Goal: Task Accomplishment & Management: Use online tool/utility

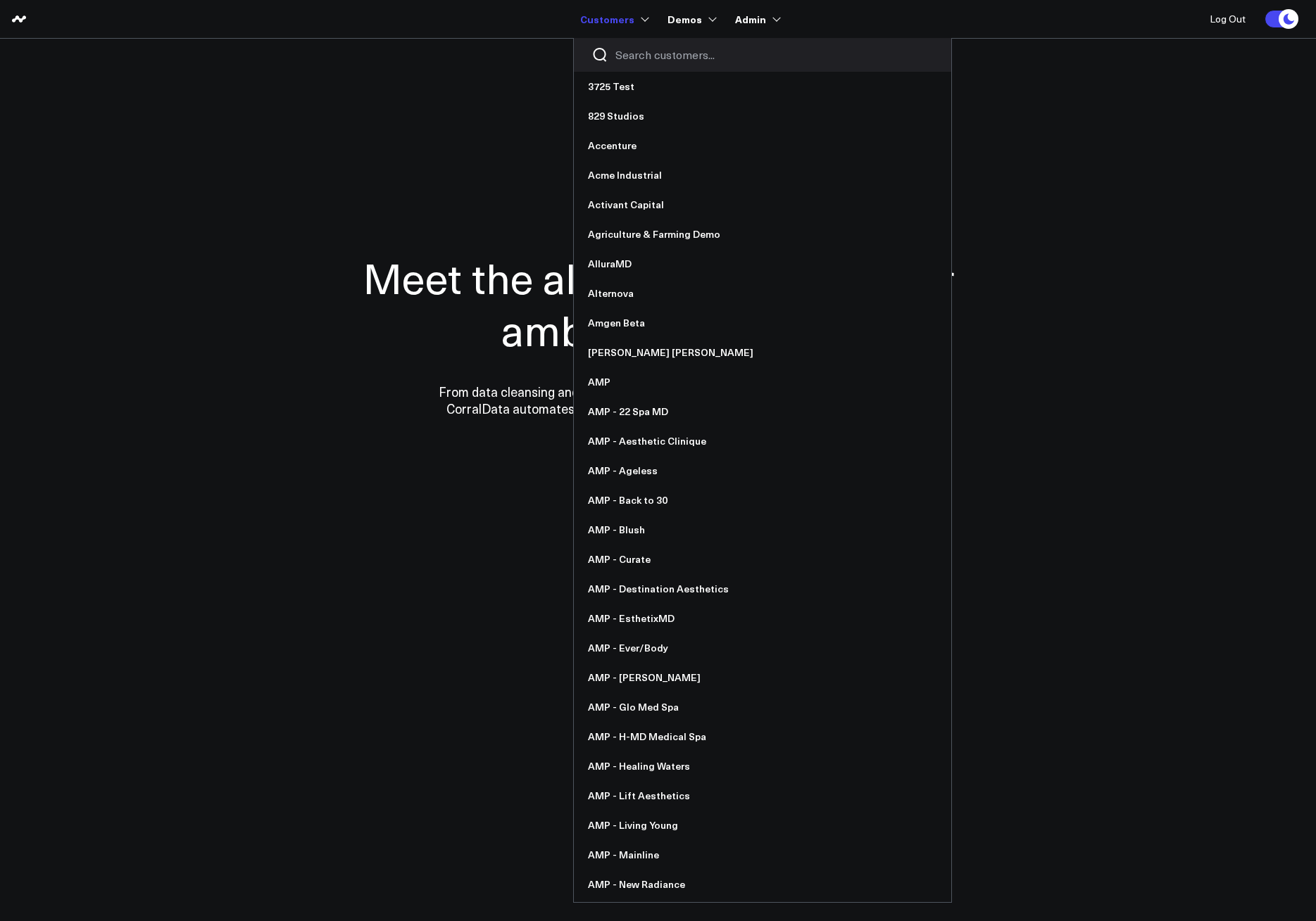
click at [645, 56] on input "Search customers input" at bounding box center [775, 55] width 319 height 16
click at [637, 49] on input "Search customers input" at bounding box center [775, 55] width 319 height 16
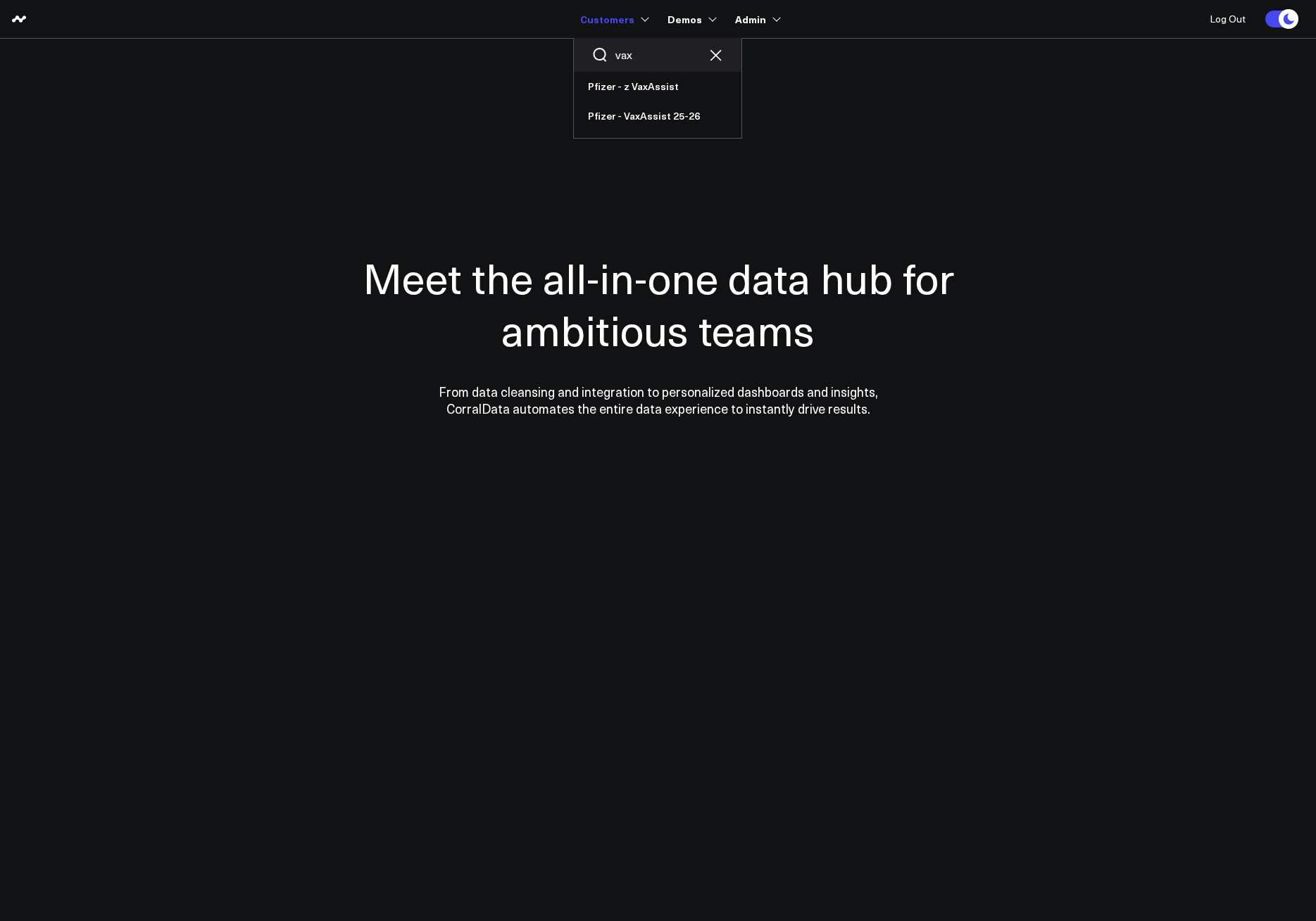
click at [635, 54] on input "vax" at bounding box center [658, 55] width 85 height 16
type input "pfa"
click at [629, 87] on link "Pfizer - PFA" at bounding box center [657, 86] width 167 height 29
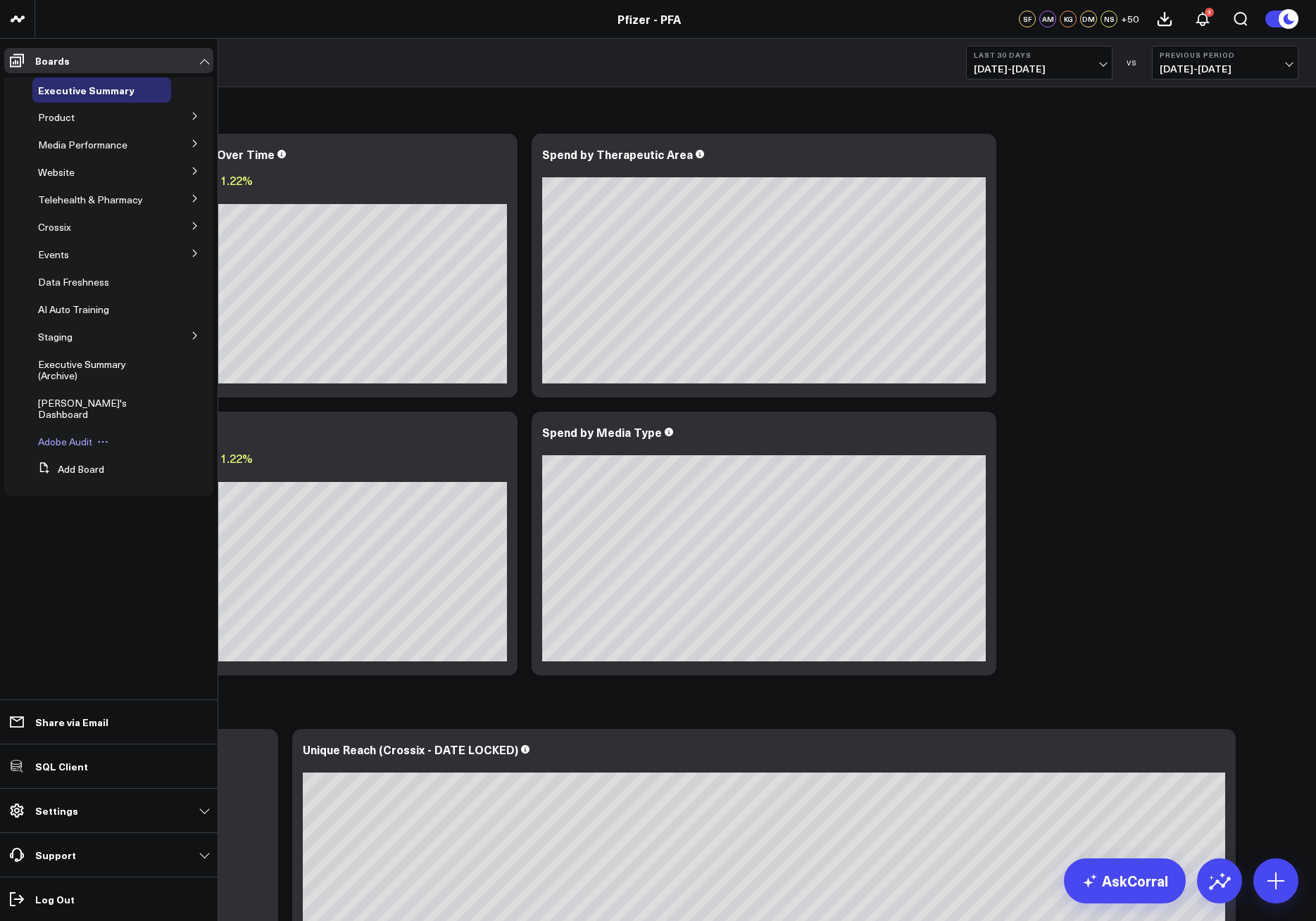
click at [81, 435] on span "Adobe Audit" at bounding box center [65, 441] width 54 height 13
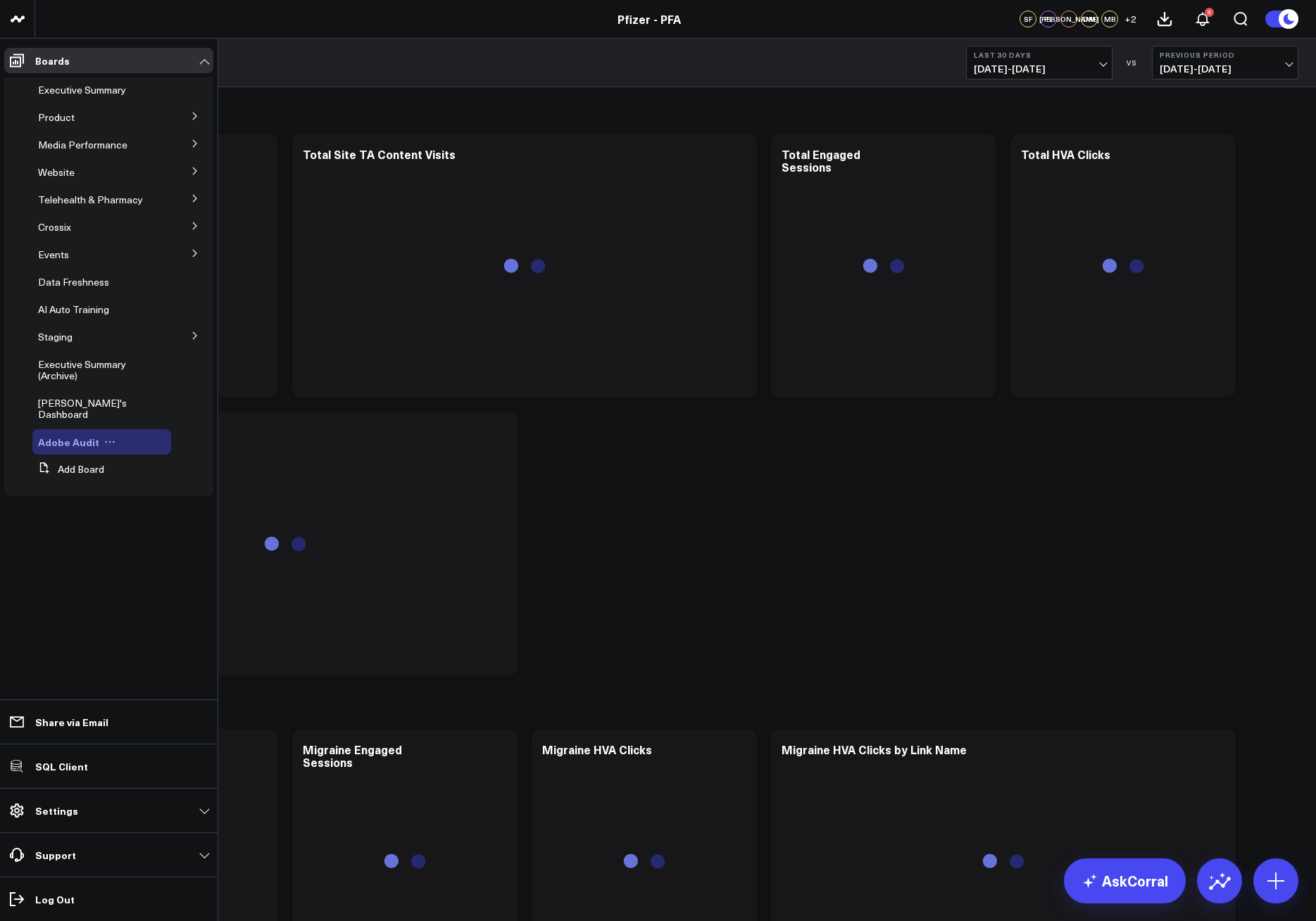
click at [106, 436] on icon at bounding box center [109, 442] width 11 height 11
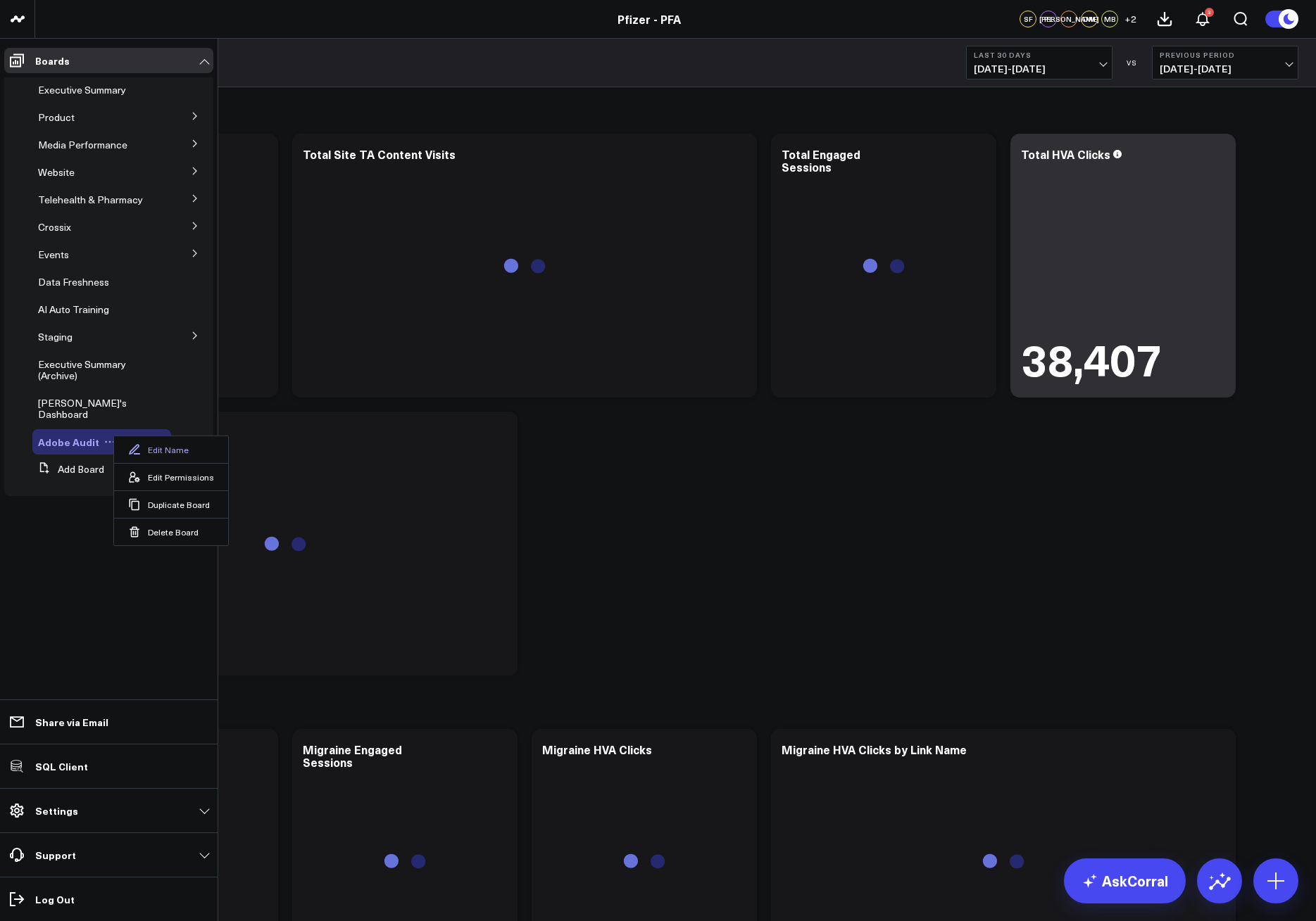
click at [140, 449] on icon at bounding box center [135, 450] width 13 height 13
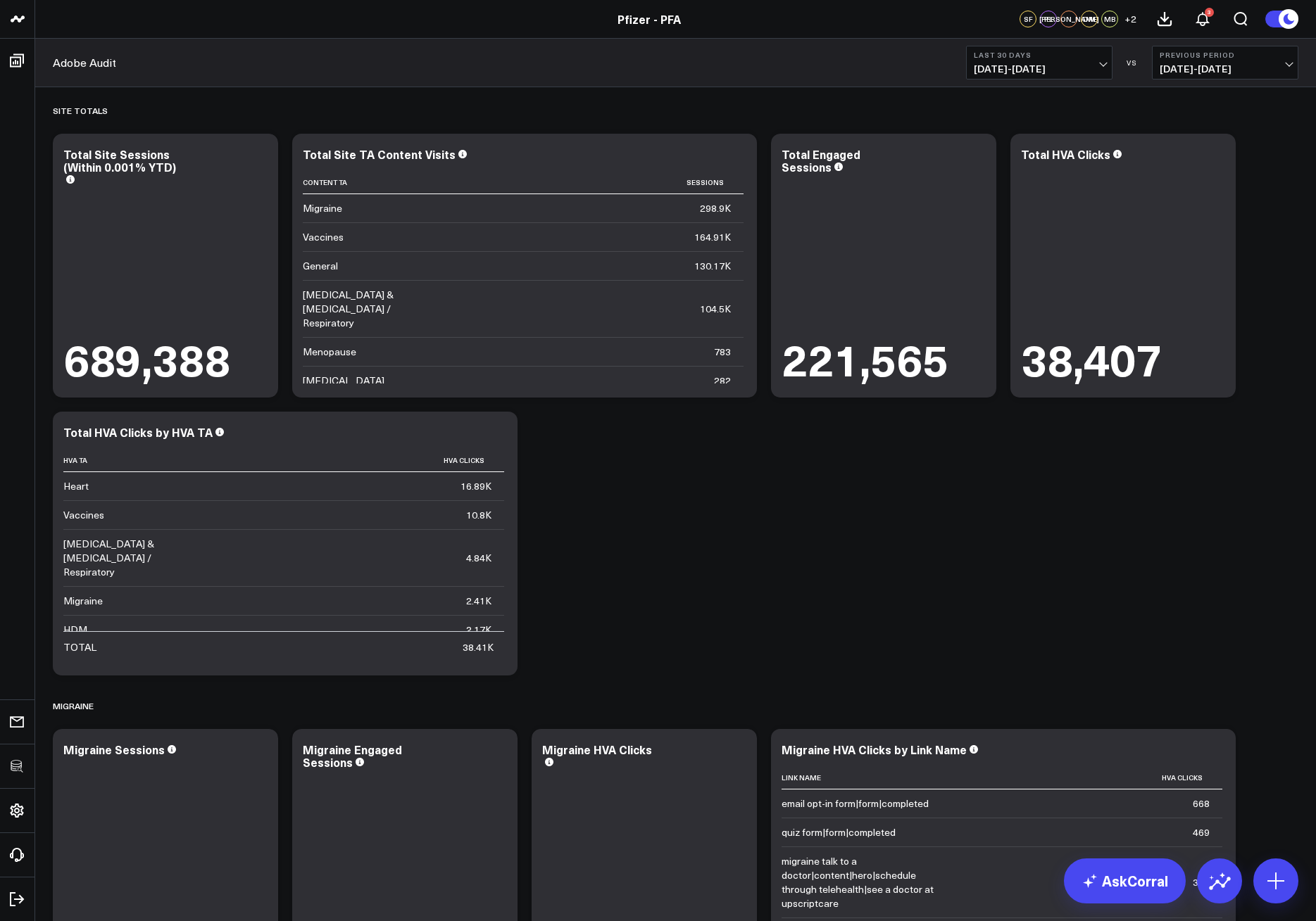
click at [846, 507] on div "Site Totals Modify via AI Copy link to widget Ask support Remove Create linked …" at bounding box center [676, 861] width 1260 height 1547
click at [147, 169] on div "Total Site Sessions (Within 0.001% YTD)" at bounding box center [120, 167] width 113 height 41
click at [147, 169] on div "Total Site Sessions (Within 0.001% YTD)" at bounding box center [166, 166] width 204 height 35
click at [147, 169] on div "Total Site Sessions (Within 0.001% YTD)" at bounding box center [120, 161] width 113 height 29
drag, startPoint x: 90, startPoint y: 180, endPoint x: 55, endPoint y: 167, distance: 37.3
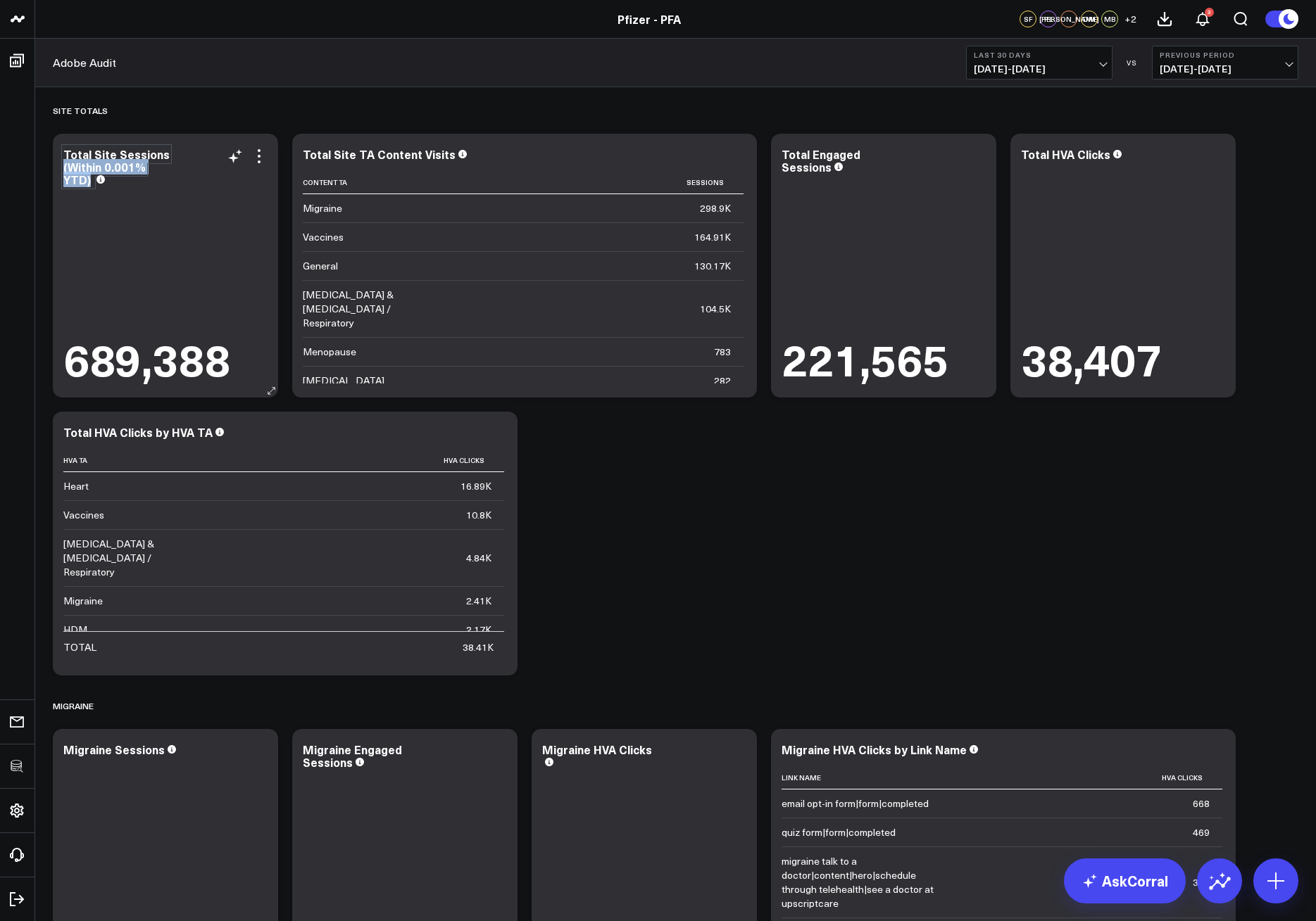
click at [55, 167] on div "Total Site Sessions (Within 0.001% YTD) 689,388" at bounding box center [166, 265] width 225 height 264
click at [822, 558] on div "Site Totals Modify via AI Copy link to widget Ask support Remove Create linked …" at bounding box center [676, 861] width 1260 height 1547
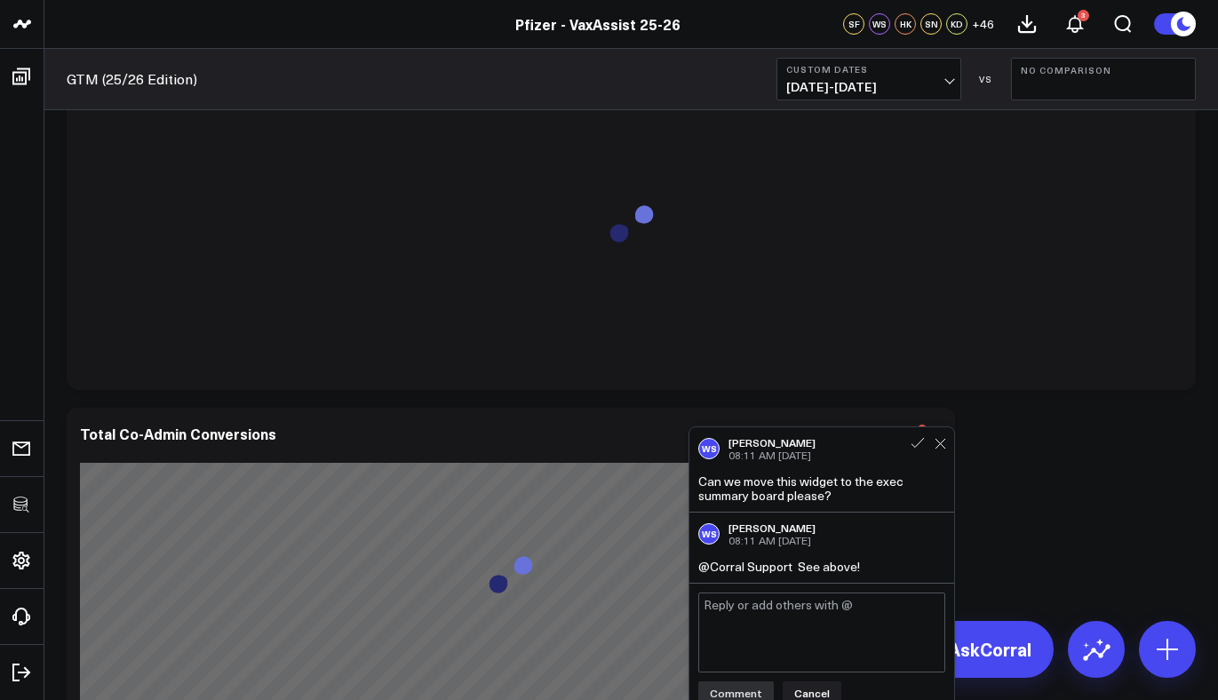
scroll to position [1311, 0]
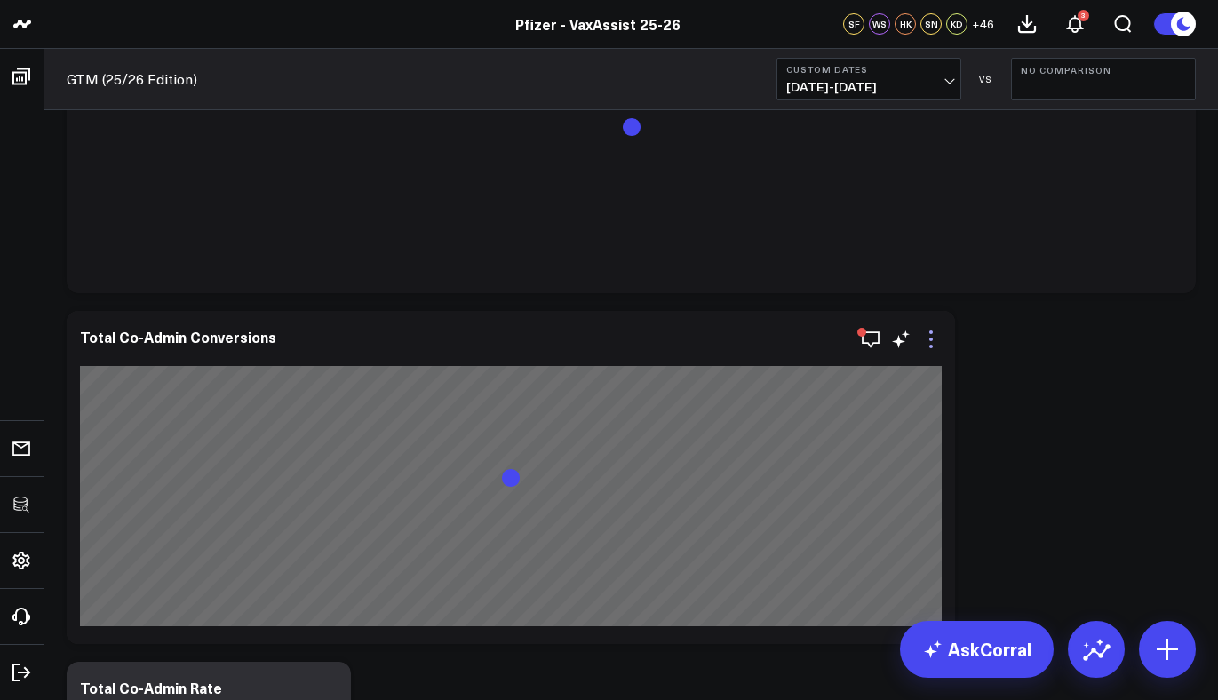
click at [931, 341] on icon at bounding box center [930, 339] width 21 height 21
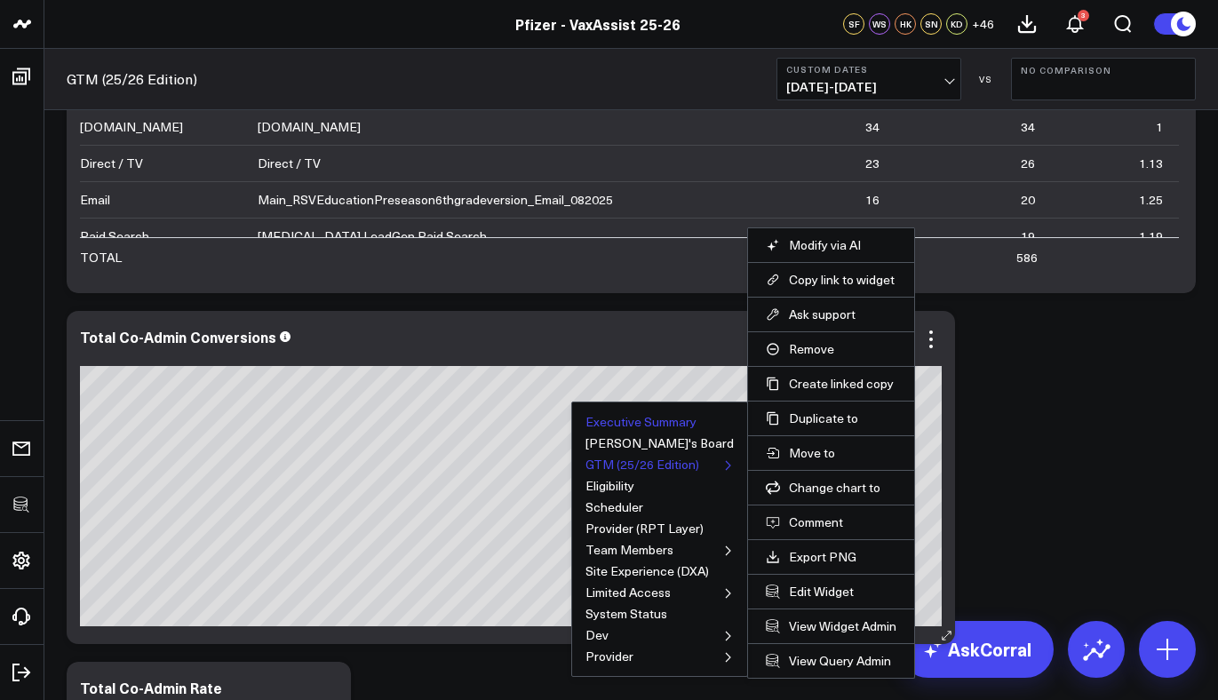
click at [669, 422] on button "Executive Summary" at bounding box center [641, 422] width 111 height 12
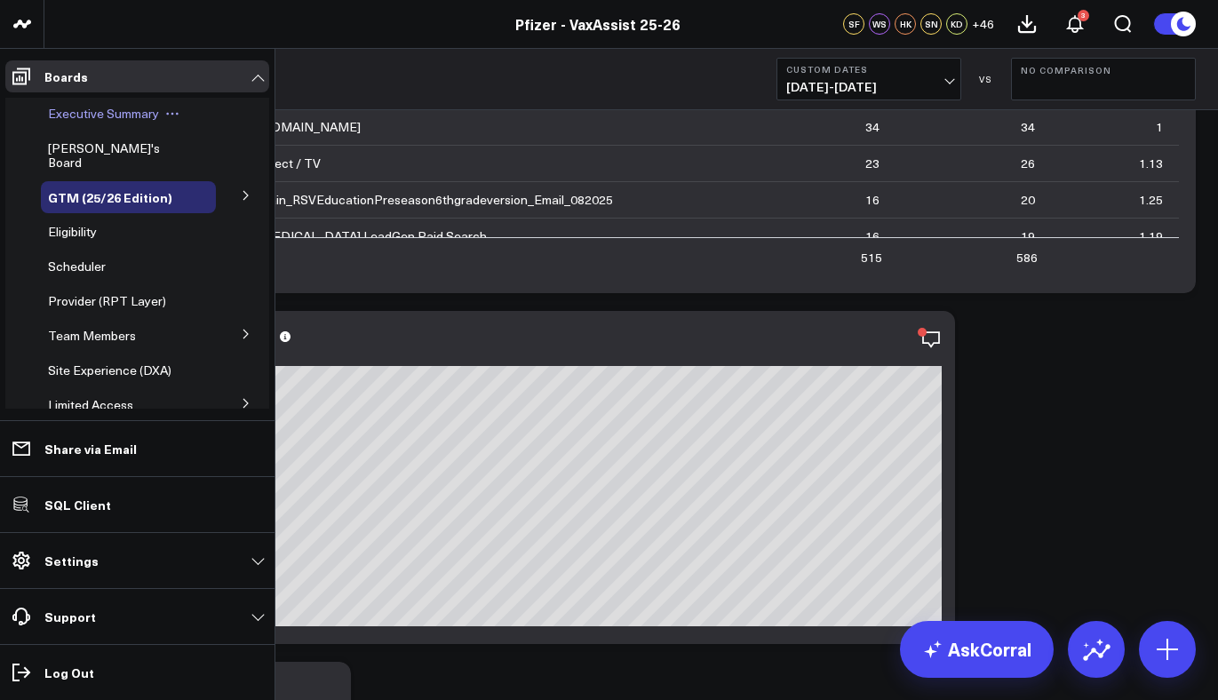
click at [100, 112] on span "Executive Summary" at bounding box center [103, 113] width 111 height 17
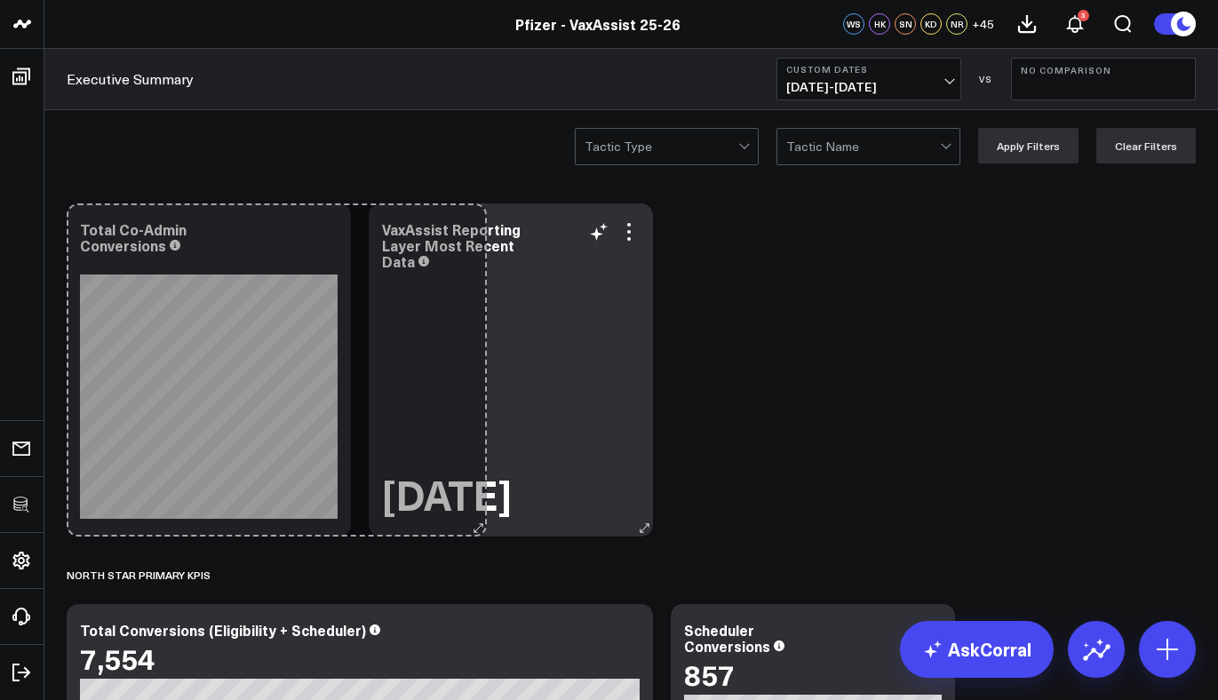
drag, startPoint x: 946, startPoint y: 522, endPoint x: 478, endPoint y: 431, distance: 477.1
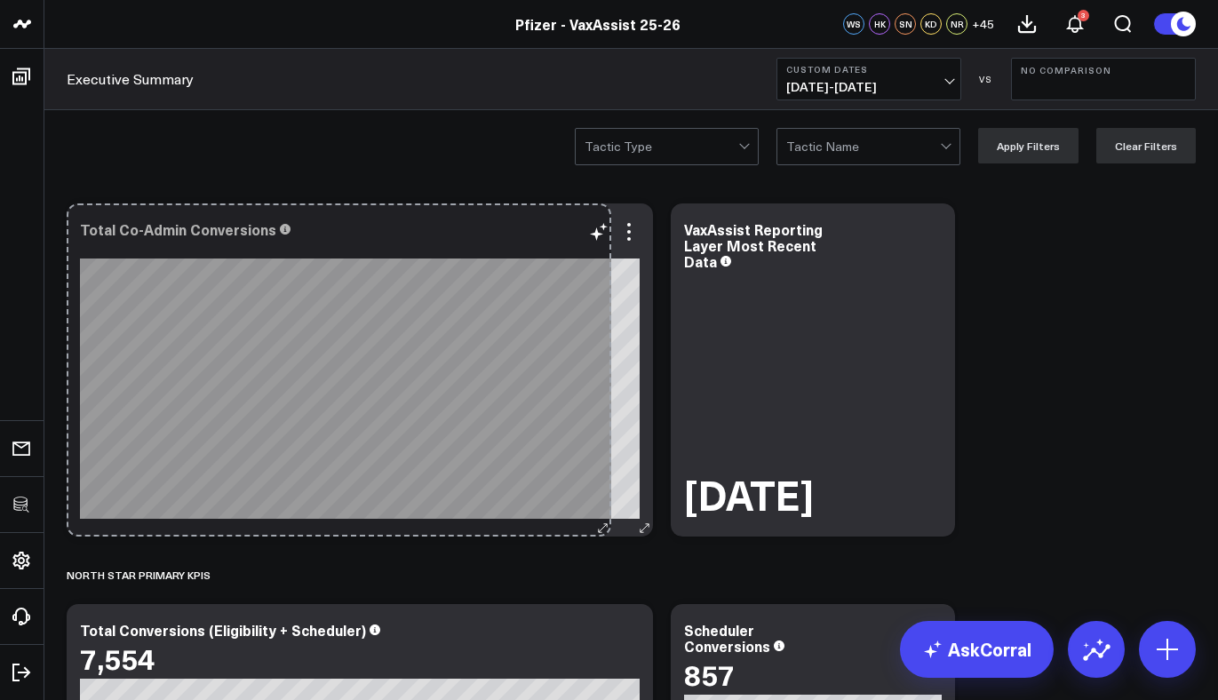
drag, startPoint x: 336, startPoint y: 531, endPoint x: 596, endPoint y: 522, distance: 260.5
click at [596, 522] on div "Total Co-Admin Conversions [fontSize:14px lineHeight:16px]Covid_19 Pneumococcal…" at bounding box center [360, 369] width 586 height 333
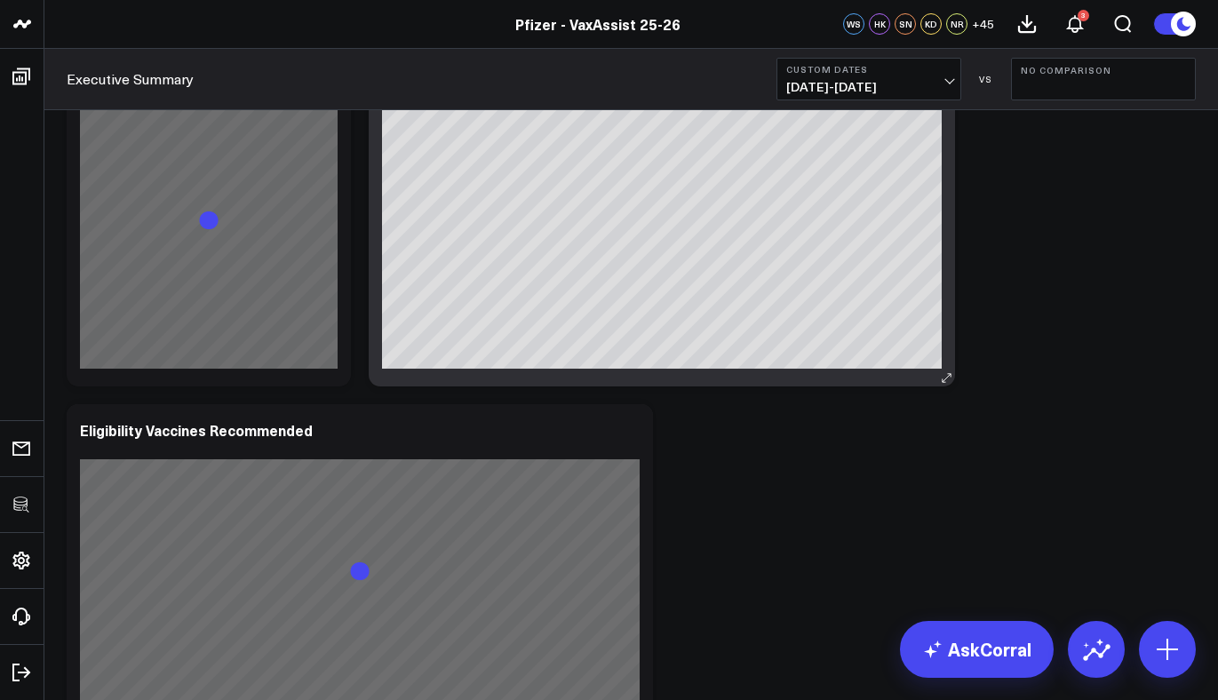
scroll to position [1432, 0]
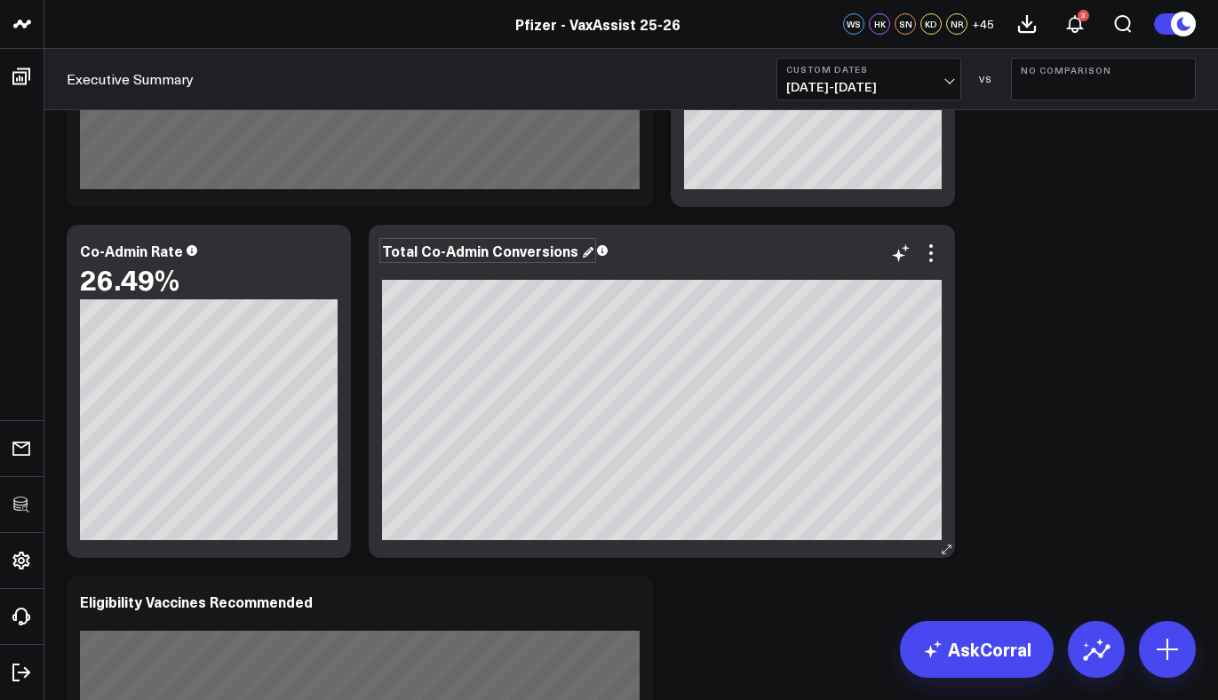
click at [482, 259] on div "Total Co-Admin Conversions" at bounding box center [487, 251] width 211 height 20
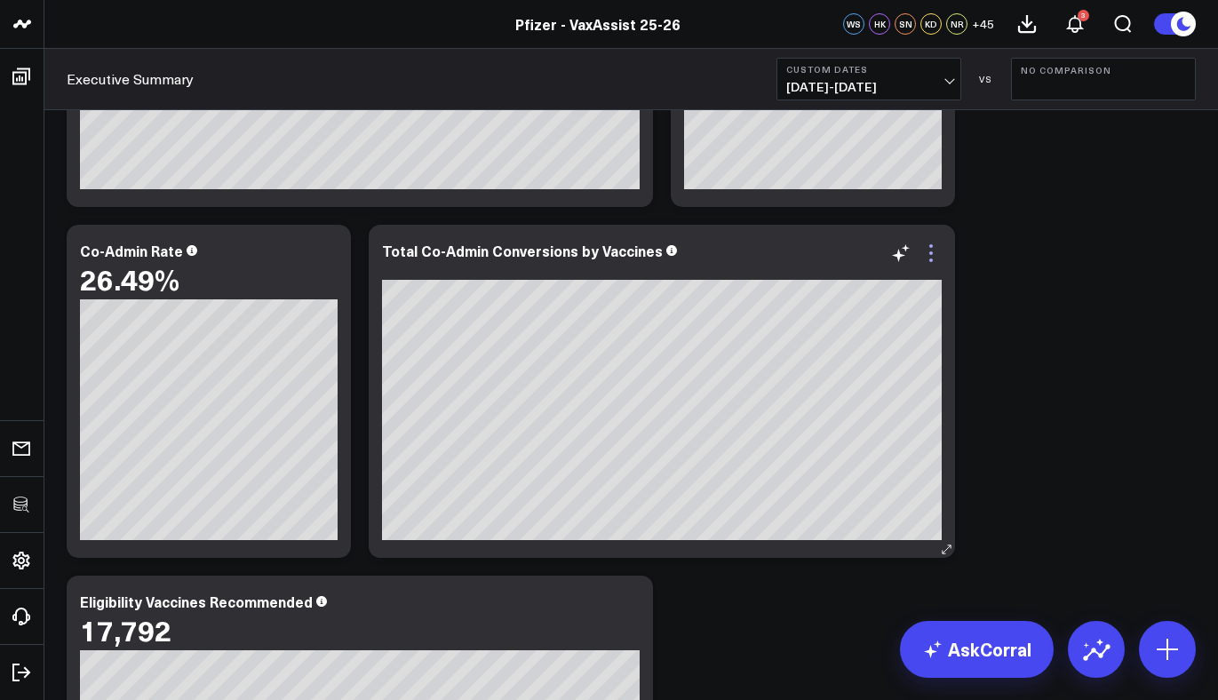
click at [933, 257] on icon at bounding box center [930, 253] width 21 height 21
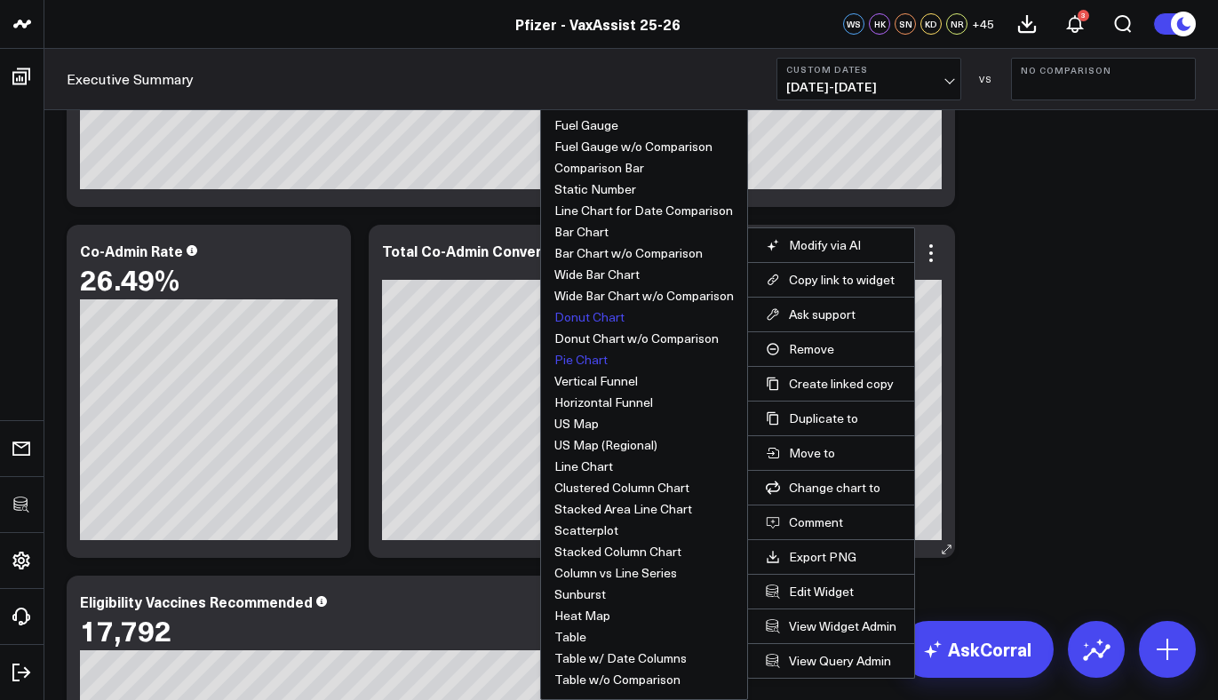
click at [588, 316] on button "Donut Chart" at bounding box center [589, 317] width 70 height 12
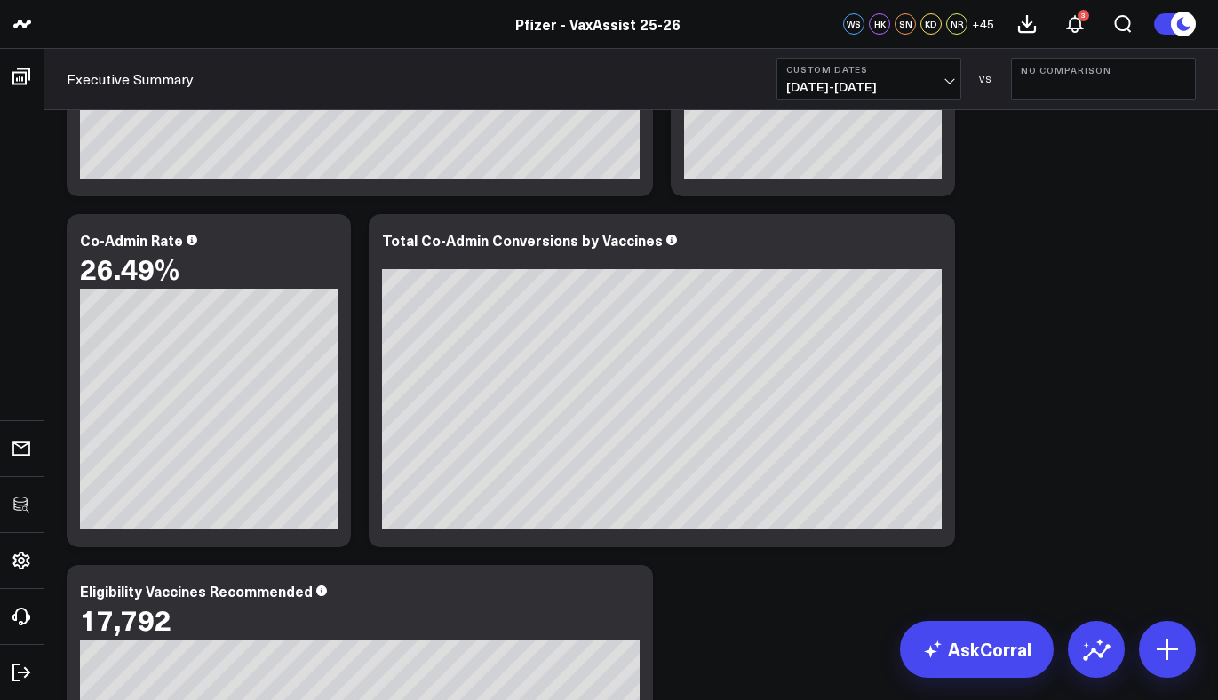
scroll to position [1751, 0]
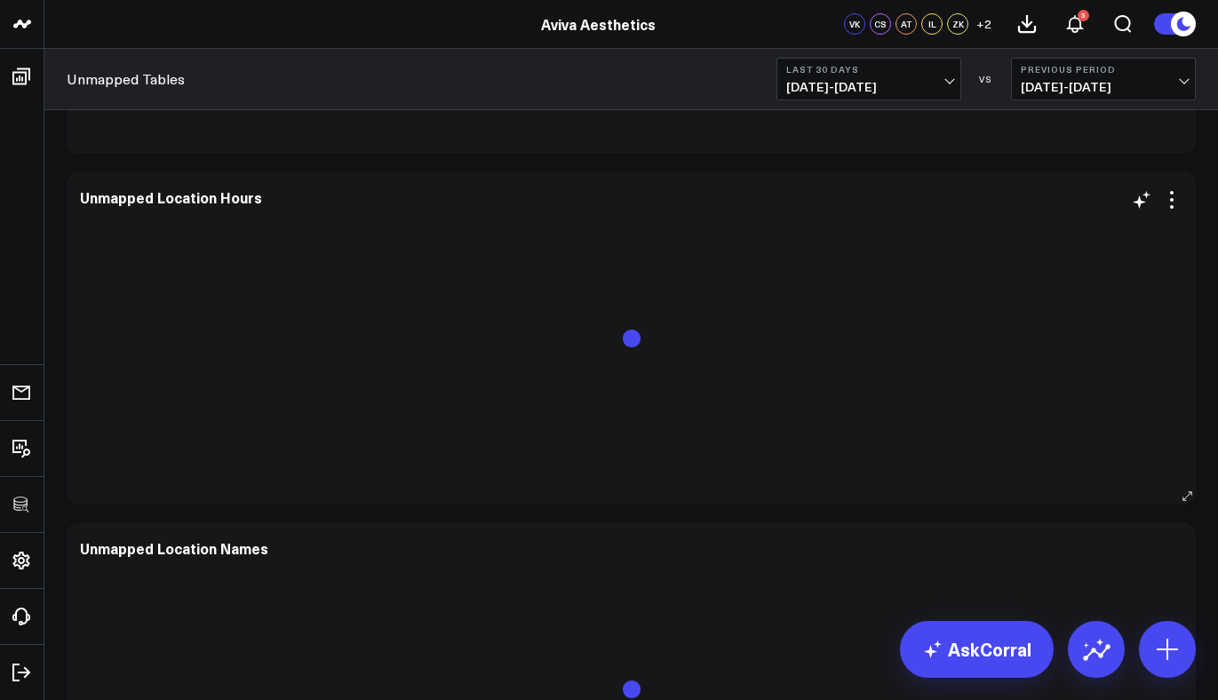
scroll to position [3860, 0]
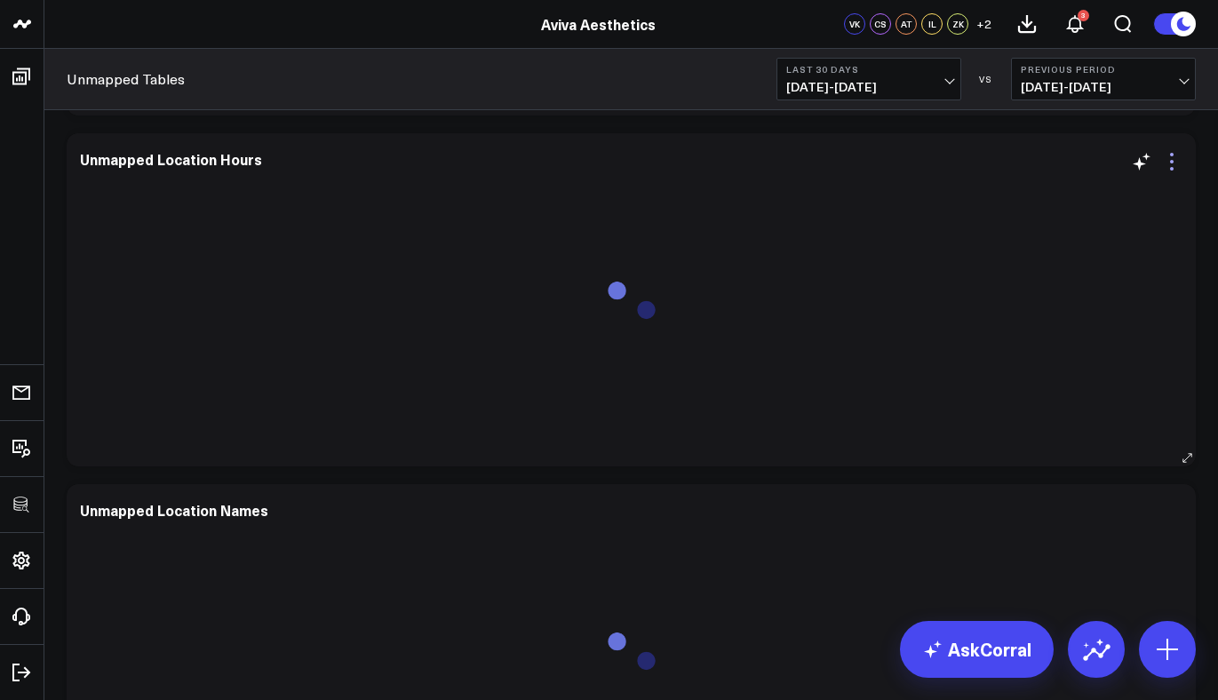
click at [1170, 161] on icon at bounding box center [1172, 162] width 4 height 4
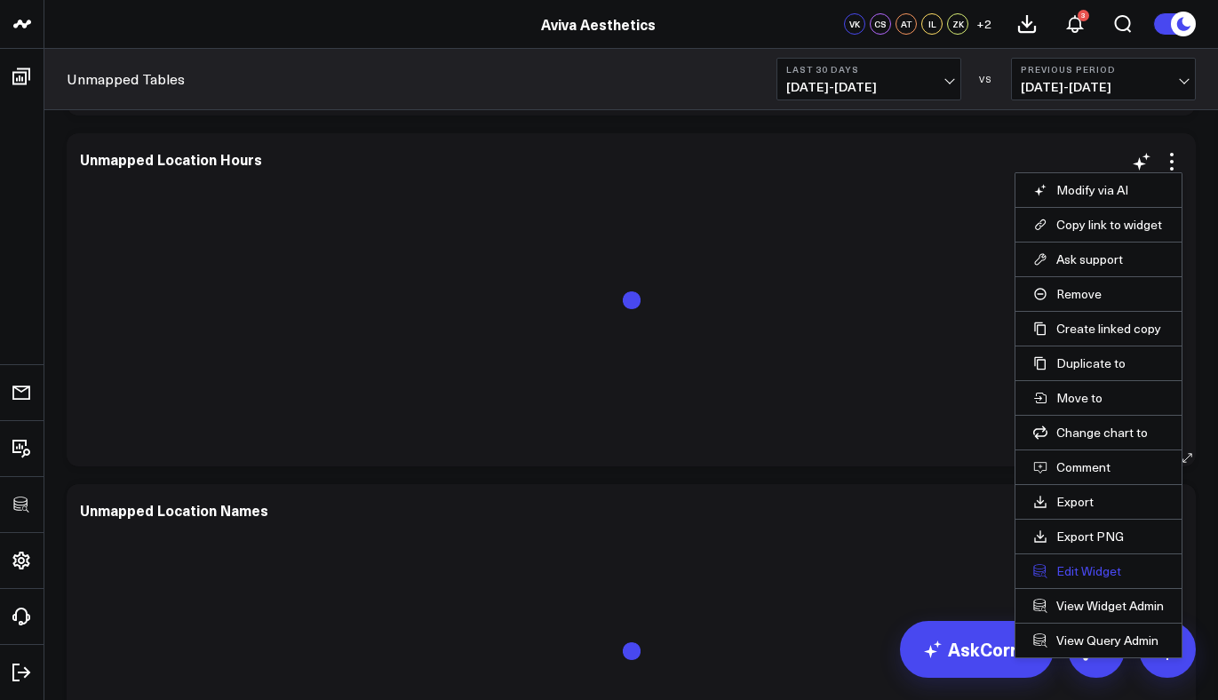
click at [1067, 573] on button "Edit Widget" at bounding box center [1098, 571] width 131 height 16
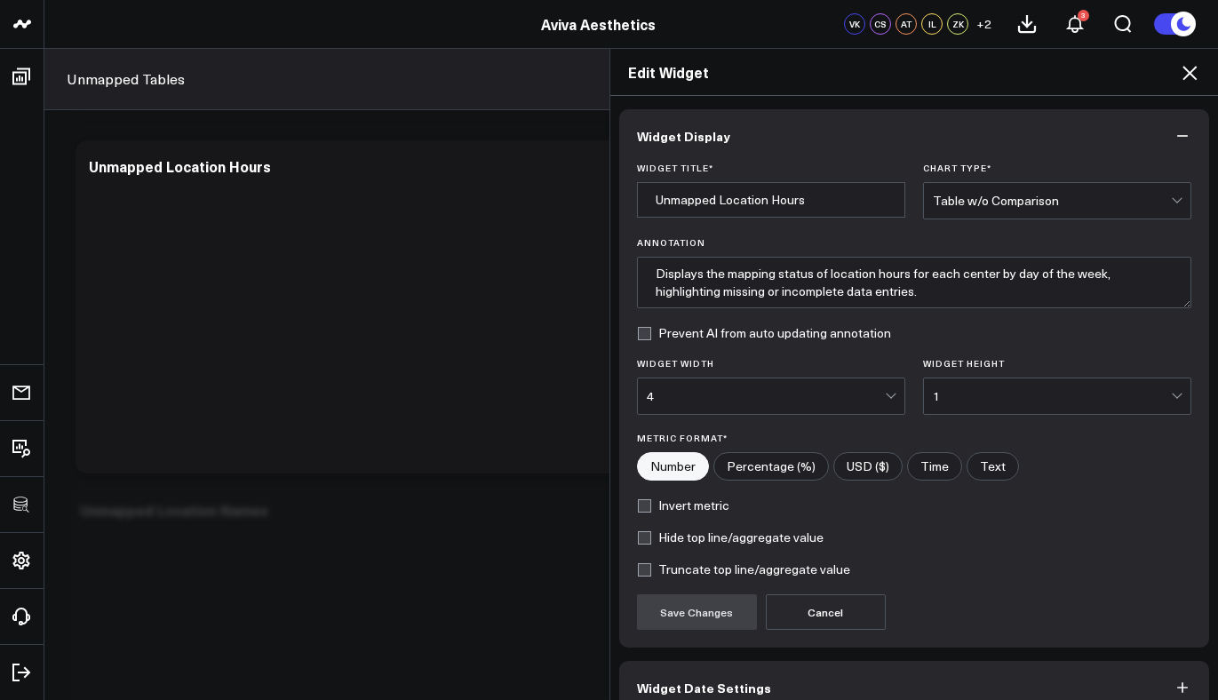
scroll to position [93, 0]
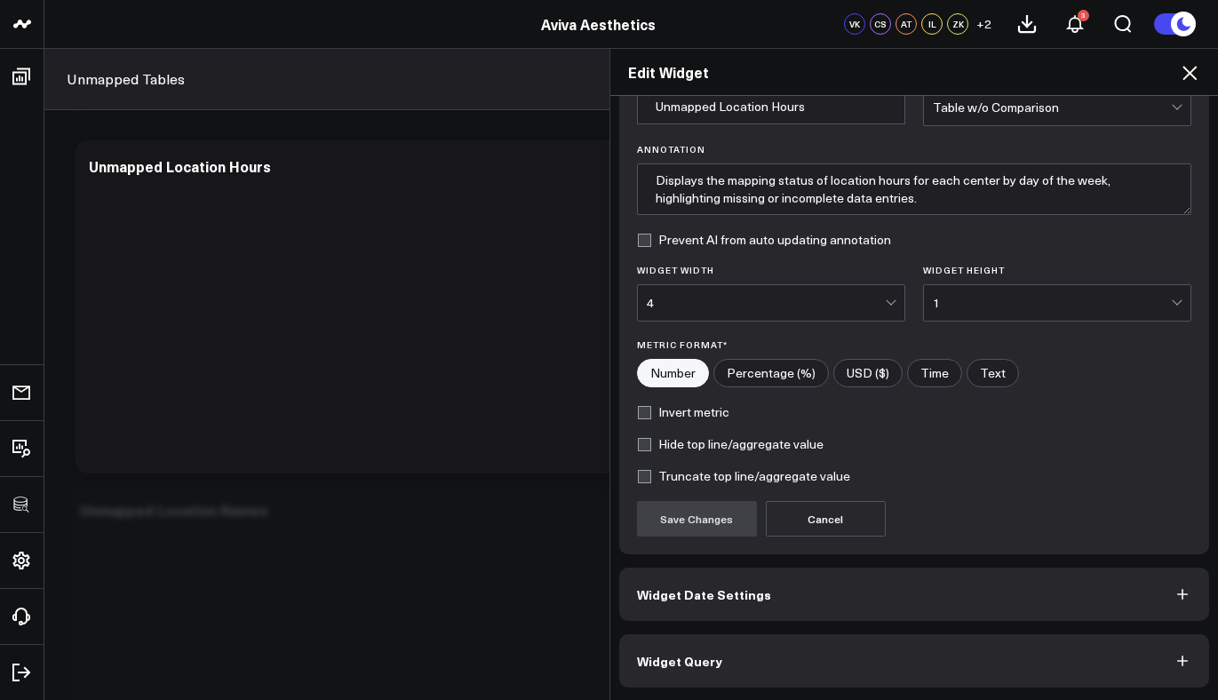
click at [789, 670] on button "Widget Query" at bounding box center [914, 660] width 591 height 53
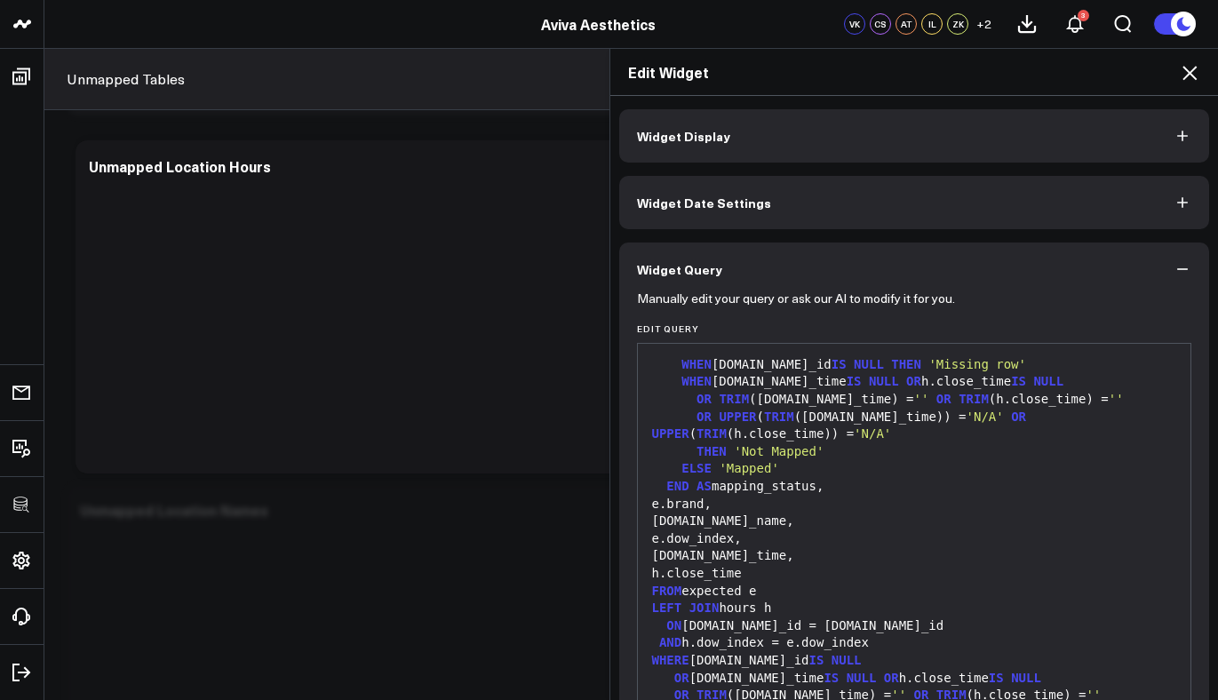
scroll to position [171, 0]
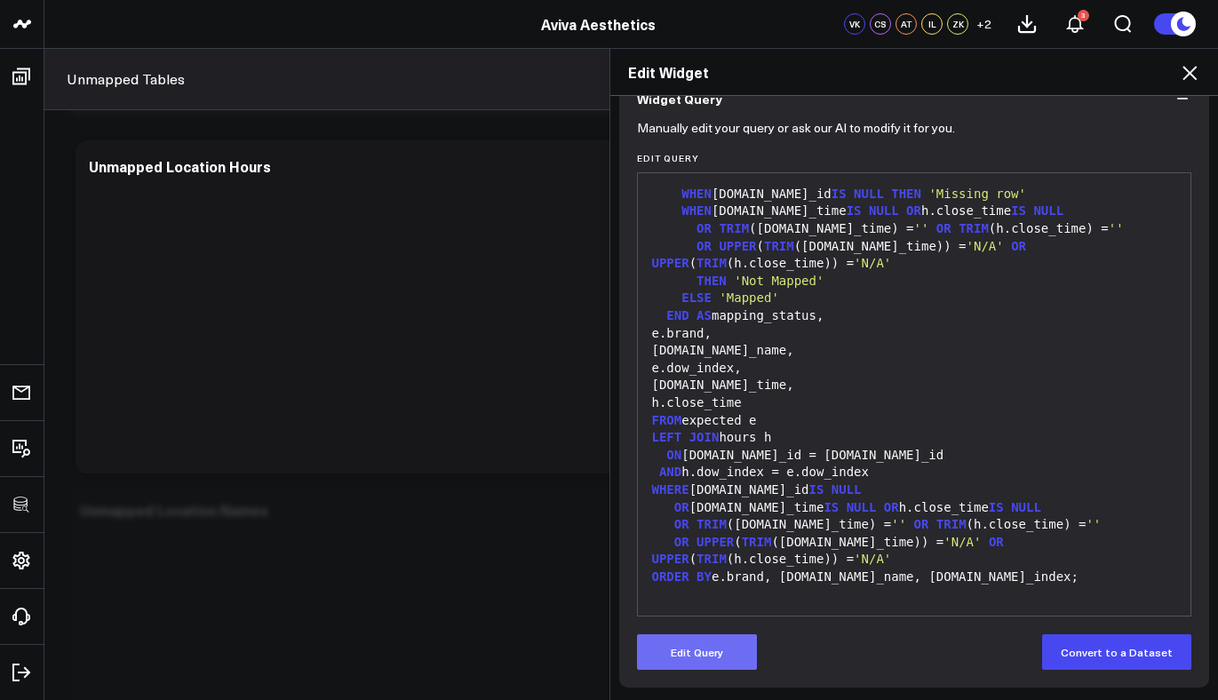
click at [715, 644] on button "Edit Query" at bounding box center [697, 652] width 120 height 36
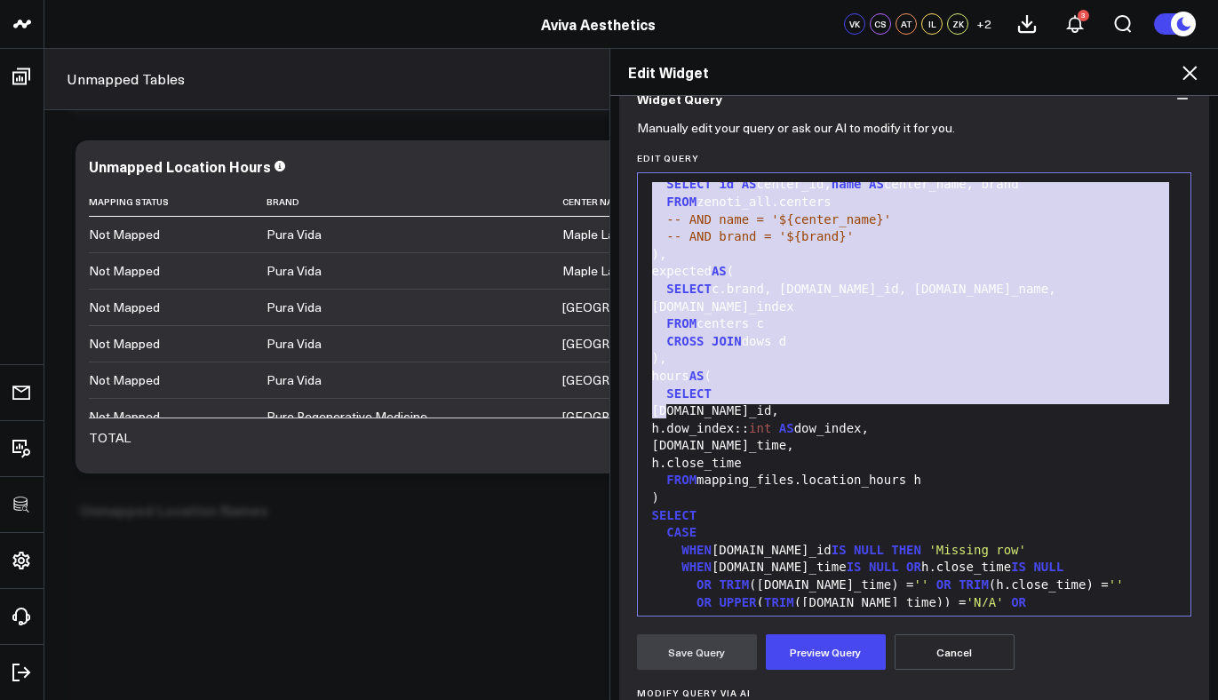
scroll to position [0, 0]
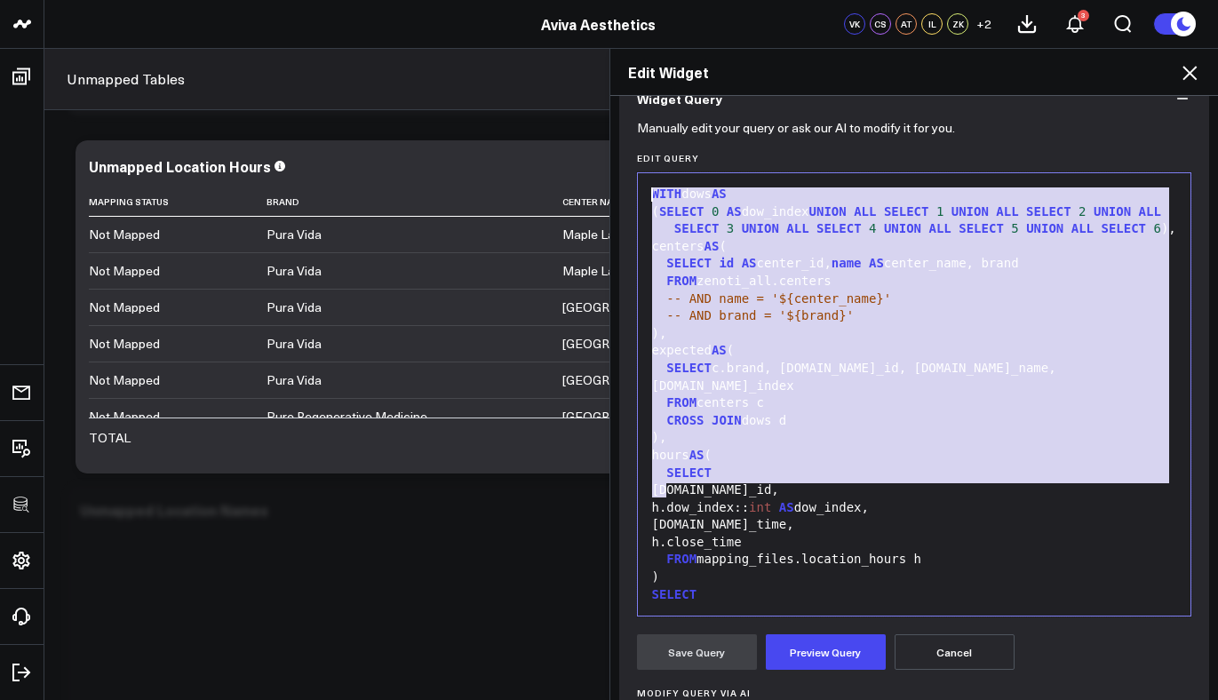
drag, startPoint x: 659, startPoint y: 409, endPoint x: 594, endPoint y: 136, distance: 280.6
click at [594, 136] on div "Edit Widget Widget Display Widget Date Settings Widget Query Manually edit your…" at bounding box center [609, 374] width 1218 height 652
click at [981, 653] on button "Cancel" at bounding box center [955, 652] width 120 height 36
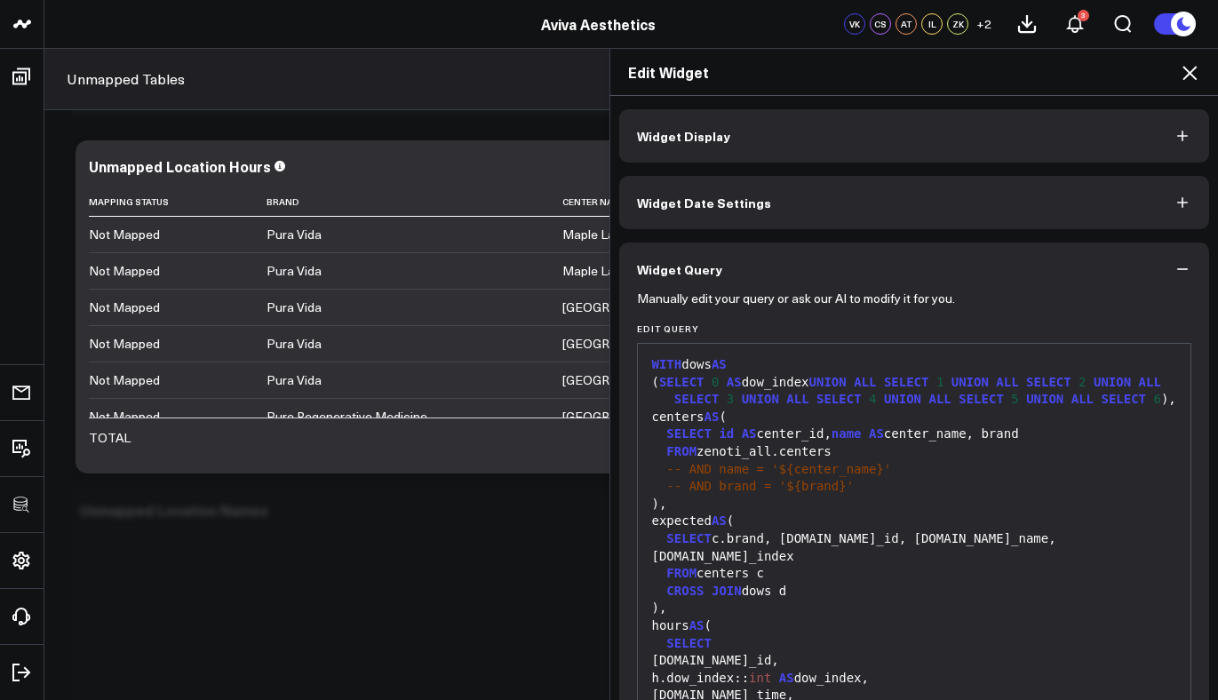
click at [1189, 74] on icon at bounding box center [1190, 73] width 14 height 14
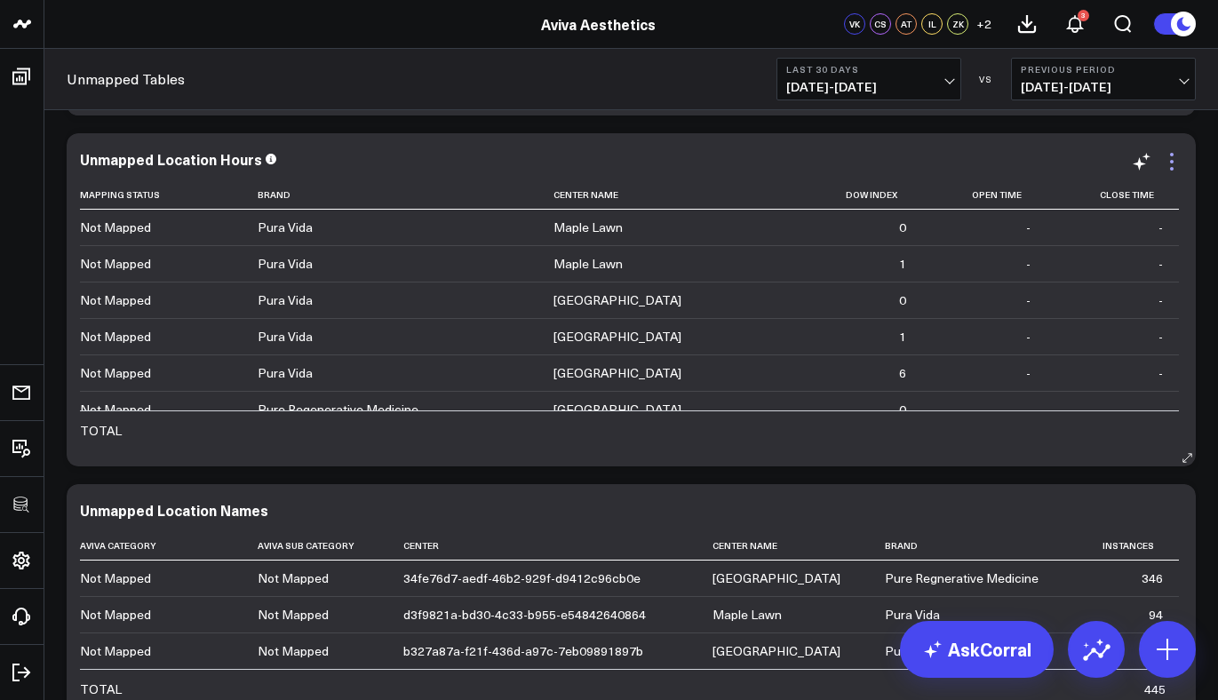
click at [1172, 162] on icon at bounding box center [1172, 162] width 4 height 4
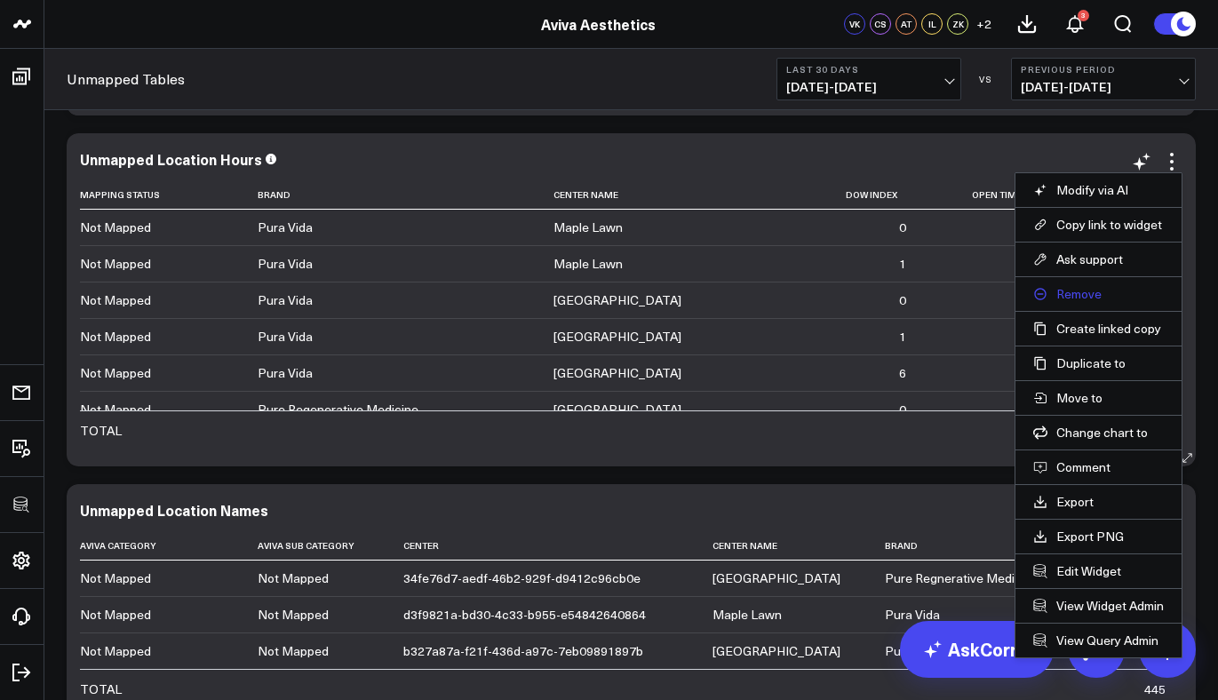
click at [1080, 295] on button "Remove" at bounding box center [1098, 294] width 131 height 16
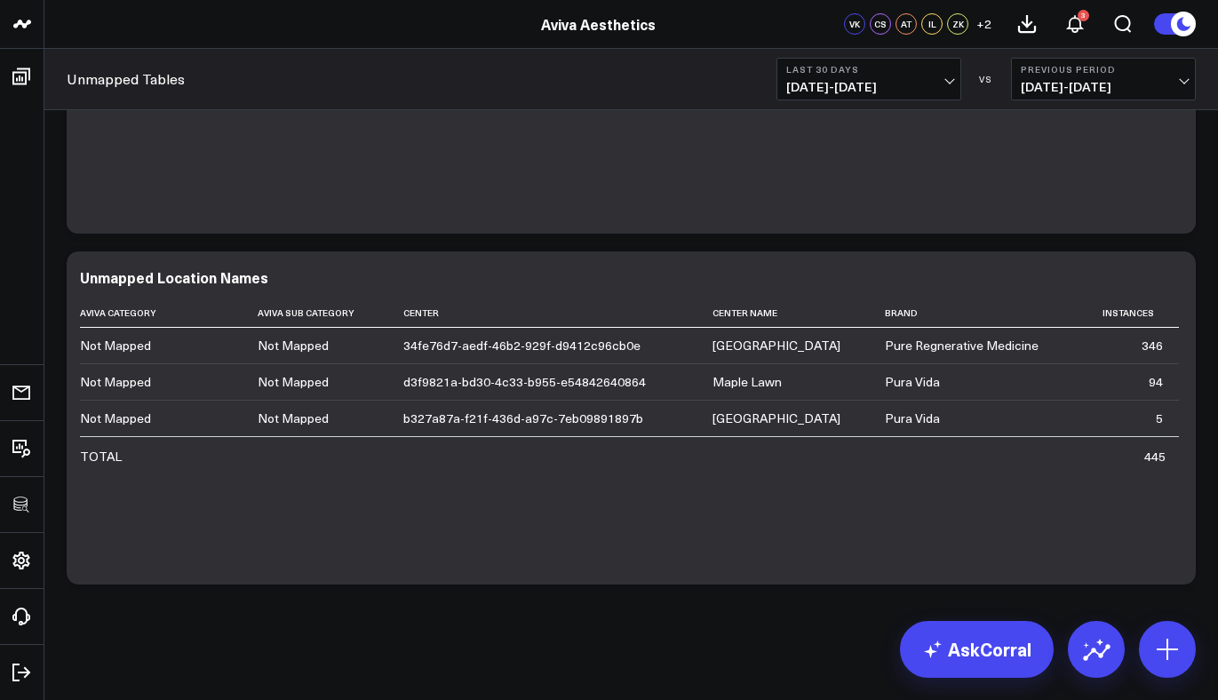
scroll to position [3742, 0]
click at [1176, 279] on icon at bounding box center [1171, 279] width 21 height 21
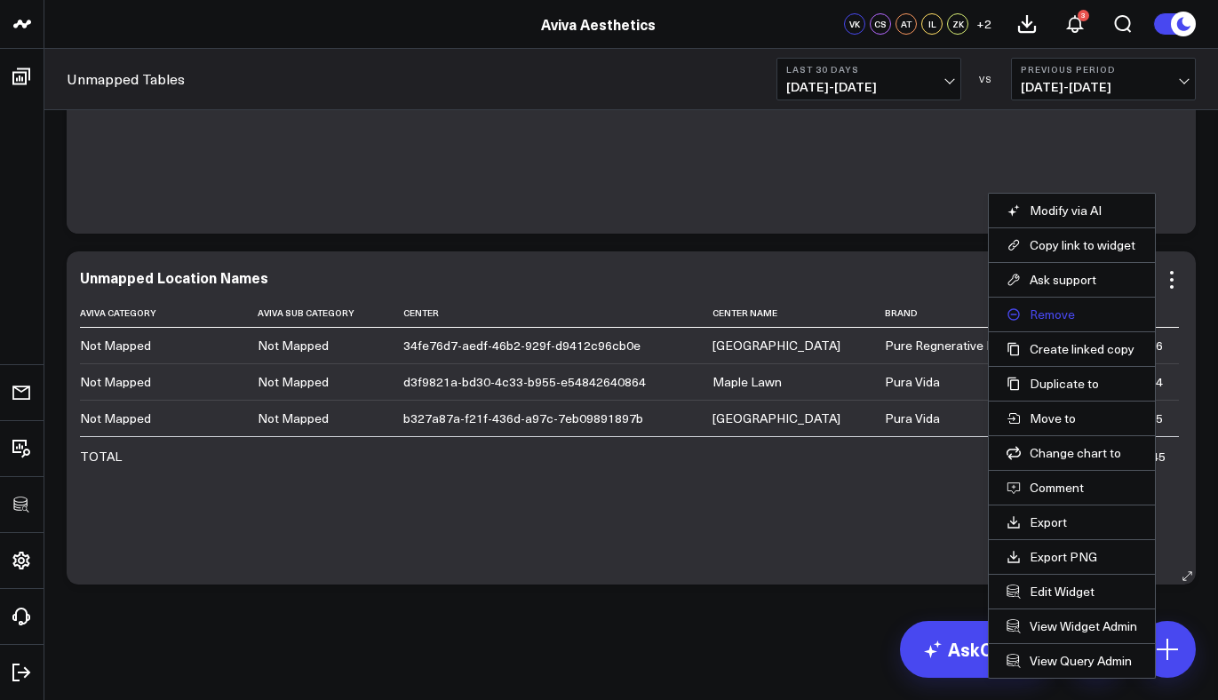
click at [1060, 307] on button "Remove" at bounding box center [1072, 315] width 131 height 16
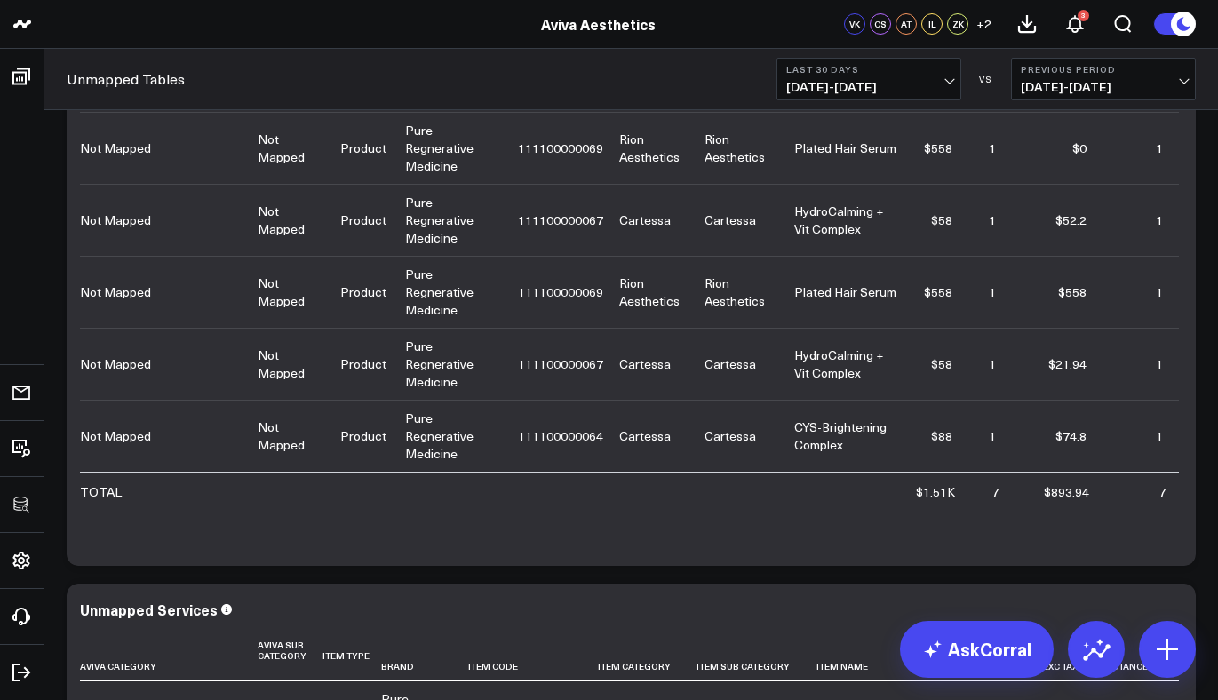
scroll to position [0, 0]
